Goal: Task Accomplishment & Management: Use online tool/utility

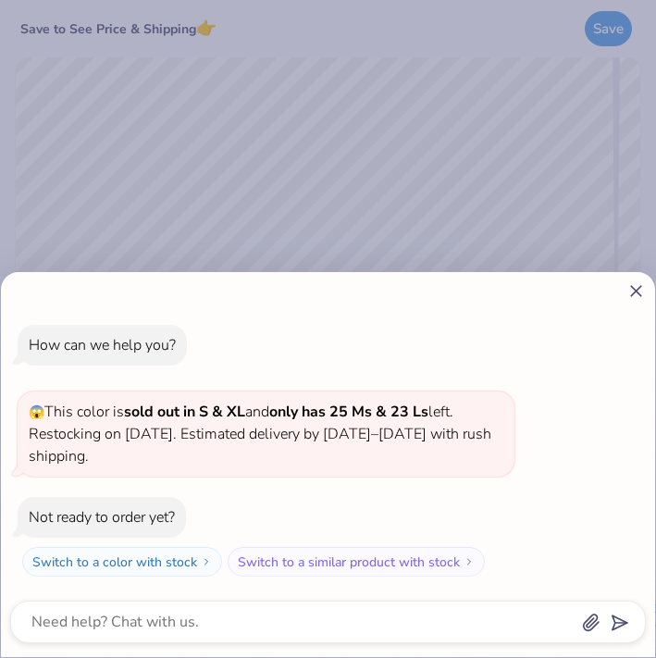
click at [639, 285] on icon at bounding box center [636, 290] width 19 height 19
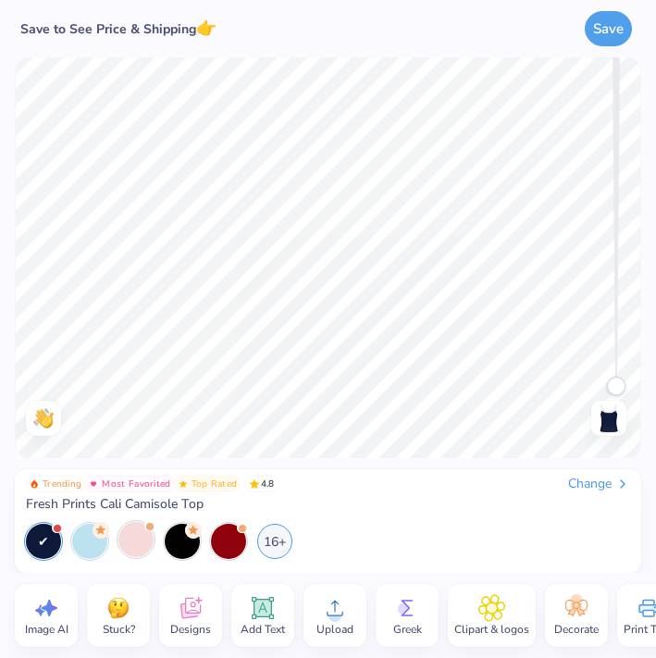
click at [141, 534] on div at bounding box center [135, 539] width 35 height 35
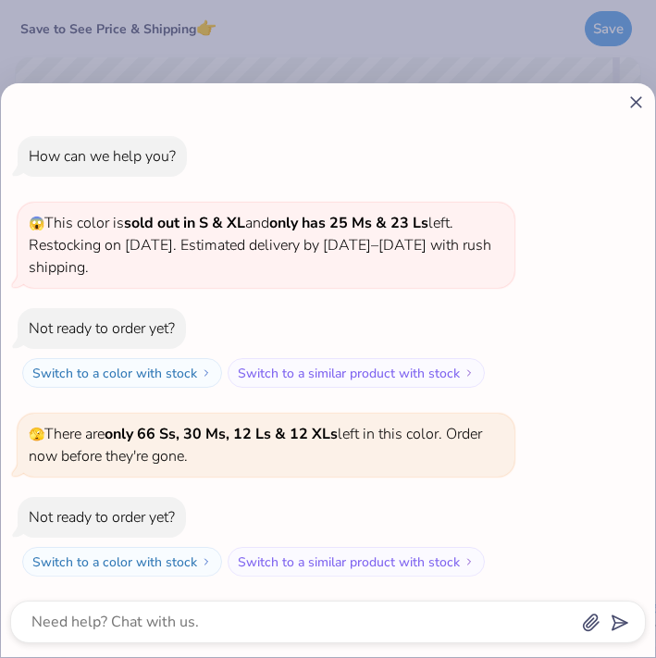
click at [632, 108] on icon at bounding box center [636, 102] width 19 height 19
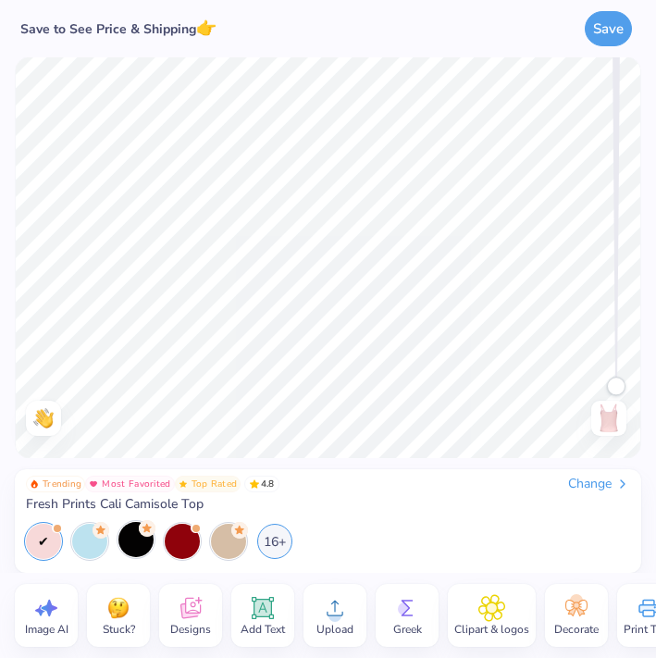
click at [603, 480] on div "Change" at bounding box center [599, 484] width 62 height 17
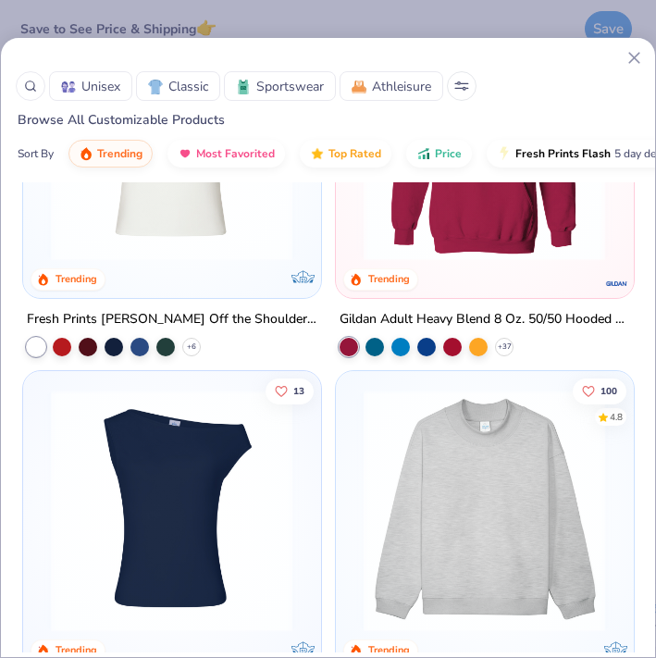
scroll to position [177, 0]
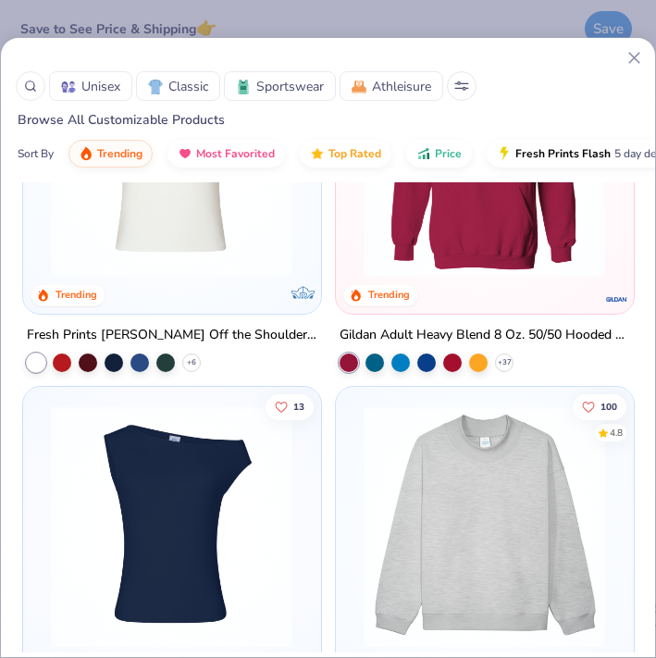
click at [191, 420] on img at bounding box center [172, 526] width 260 height 242
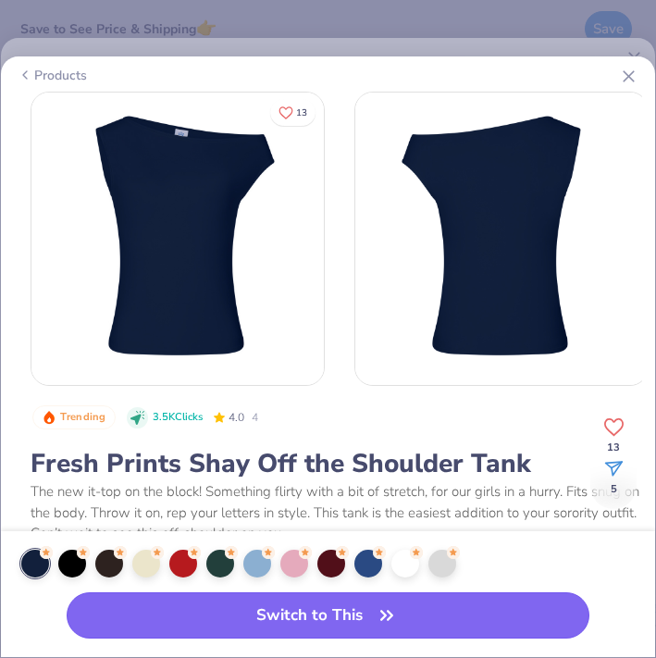
click at [323, 618] on button "Switch to This" at bounding box center [329, 615] width 524 height 46
click at [437, 607] on button "Switch to This" at bounding box center [329, 615] width 524 height 46
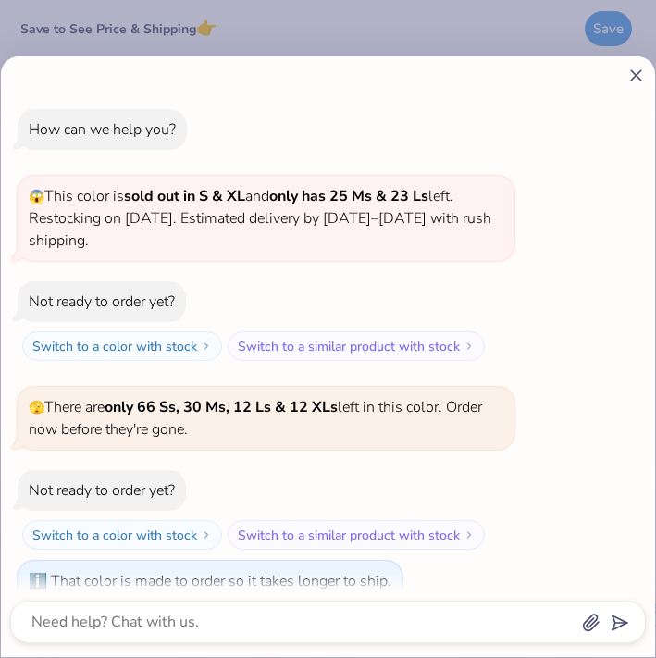
click at [636, 74] on line at bounding box center [636, 75] width 10 height 10
type textarea "x"
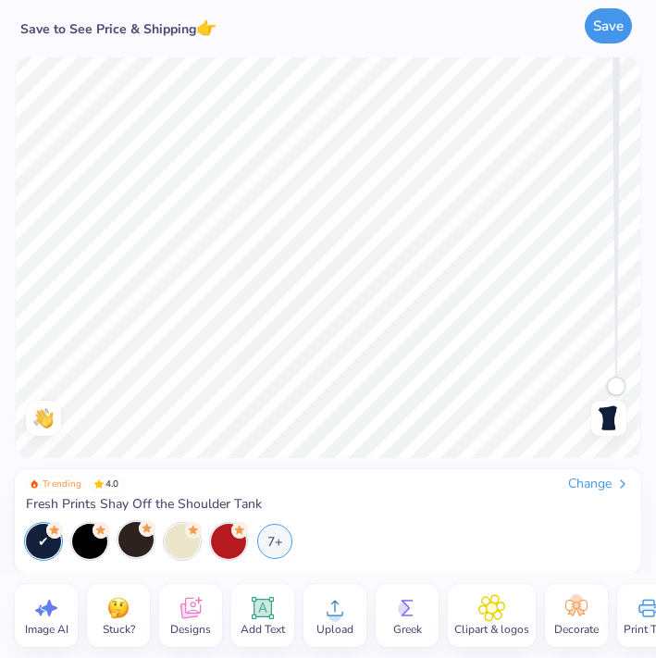
click at [629, 23] on button "Save" at bounding box center [608, 25] width 47 height 35
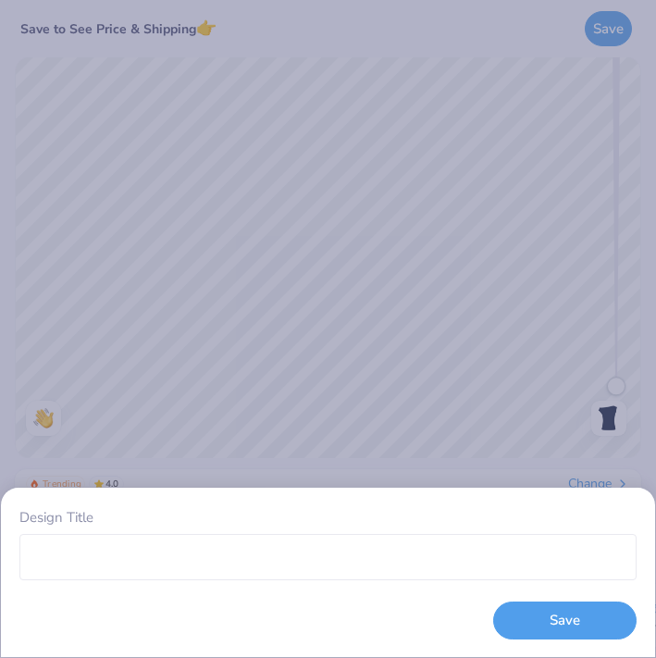
click at [524, 590] on div "Save" at bounding box center [564, 609] width 143 height 58
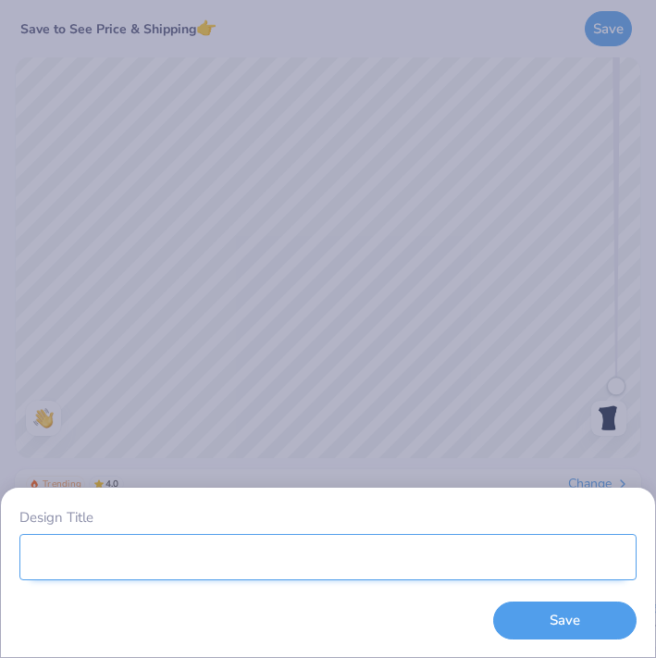
click at [524, 576] on input "Design Title" at bounding box center [327, 557] width 617 height 46
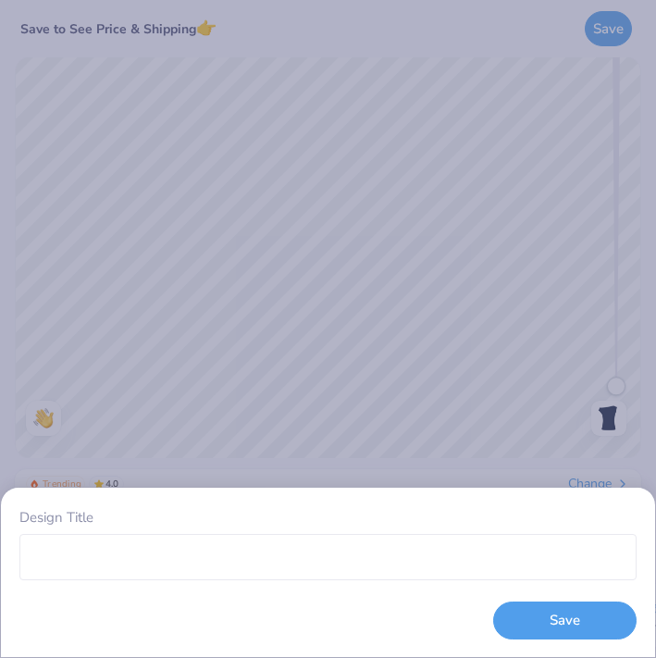
click at [459, 416] on div "Design Title Save" at bounding box center [328, 329] width 656 height 658
